Goal: Find contact information: Find contact information

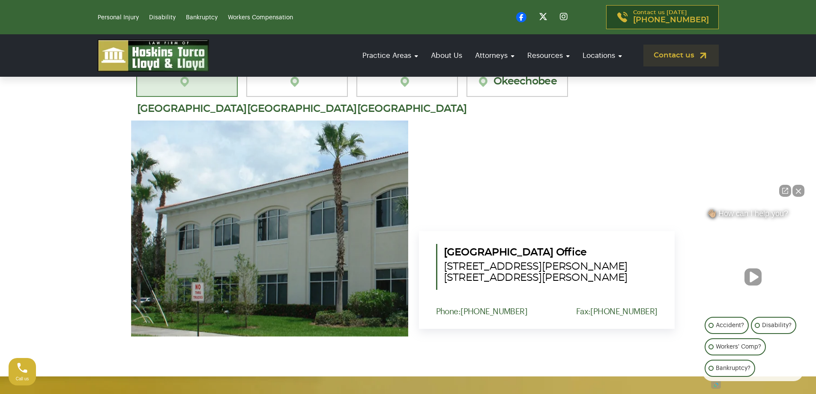
scroll to position [2681, 0]
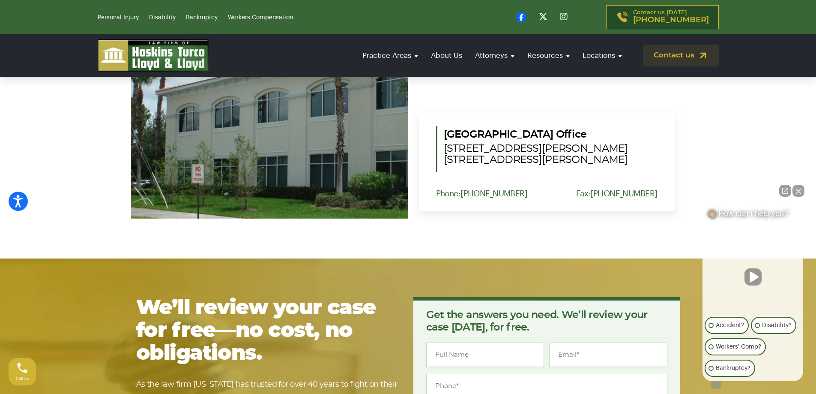
click at [796, 192] on button "Close Intaker Chat Widget" at bounding box center [798, 191] width 12 height 12
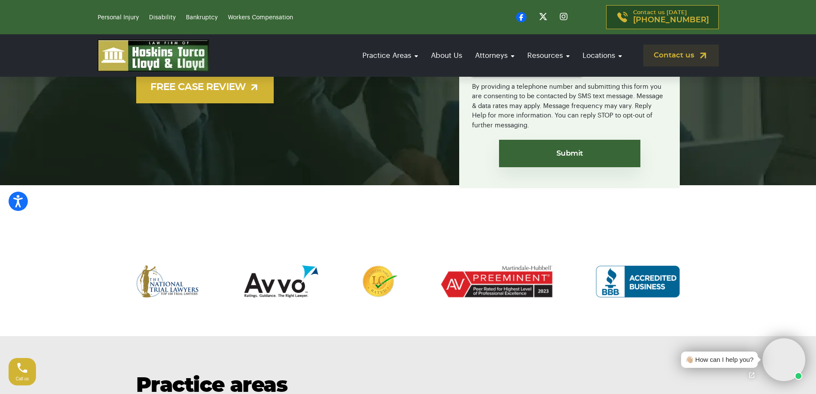
scroll to position [0, 0]
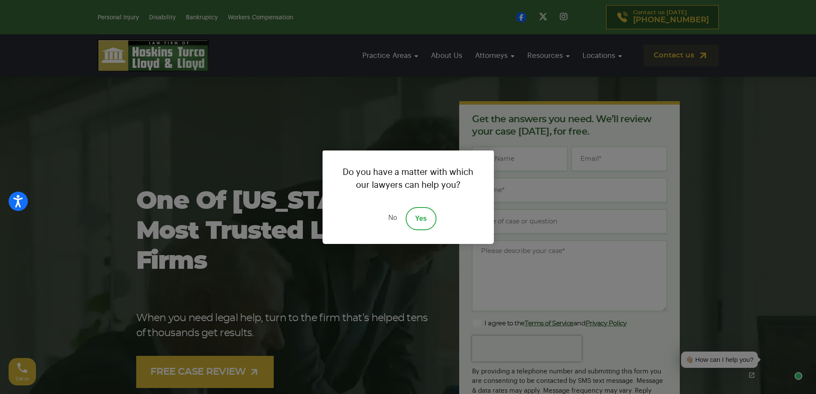
click at [592, 56] on div "Do you have a matter with which our lawyers can help you? No Yes" at bounding box center [408, 197] width 816 height 394
click at [391, 216] on link "No" at bounding box center [392, 218] width 26 height 23
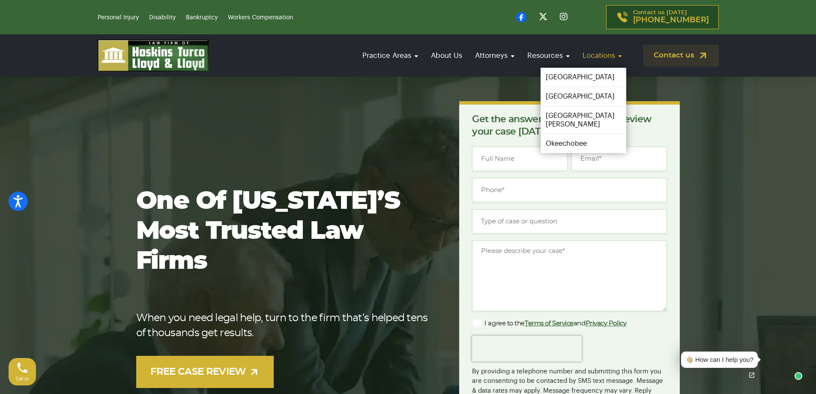
click at [602, 55] on link "Locations" at bounding box center [602, 55] width 48 height 24
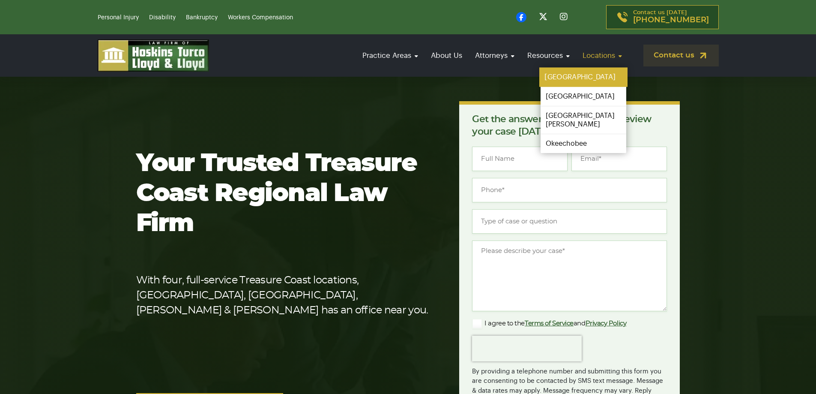
click at [583, 77] on link "[GEOGRAPHIC_DATA]" at bounding box center [583, 77] width 88 height 19
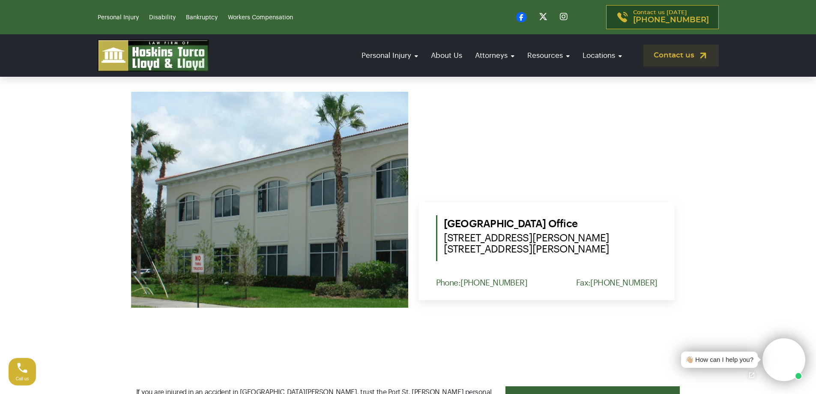
scroll to position [343, 0]
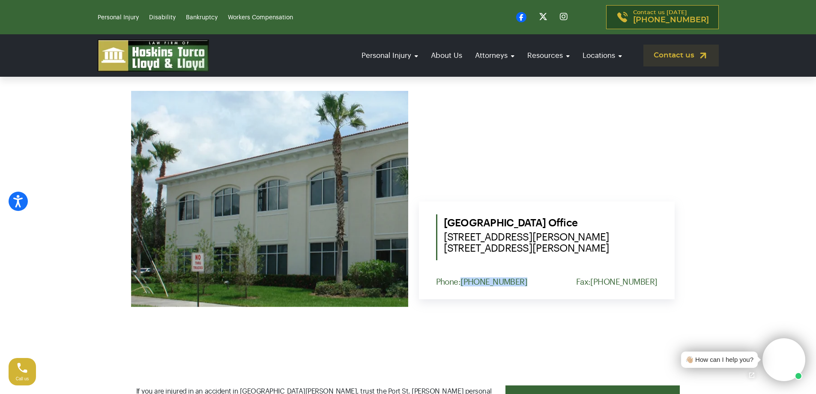
drag, startPoint x: 519, startPoint y: 283, endPoint x: 463, endPoint y: 284, distance: 56.5
click at [463, 284] on div "Phone: [PHONE_NUMBER] Fax: [PHONE_NUMBER]" at bounding box center [546, 281] width 221 height 9
copy link "[PHONE_NUMBER]"
